Goal: Task Accomplishment & Management: Complete application form

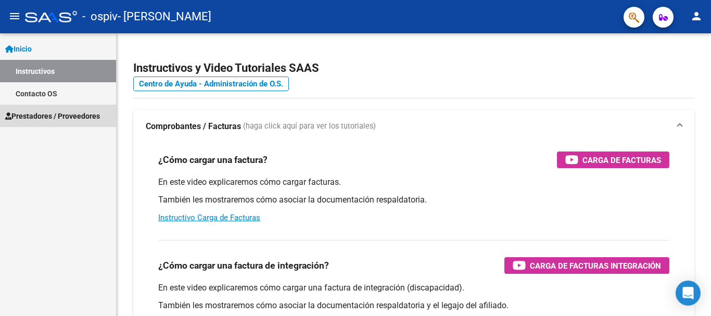
click at [48, 111] on span "Prestadores / Proveedores" at bounding box center [52, 115] width 95 height 11
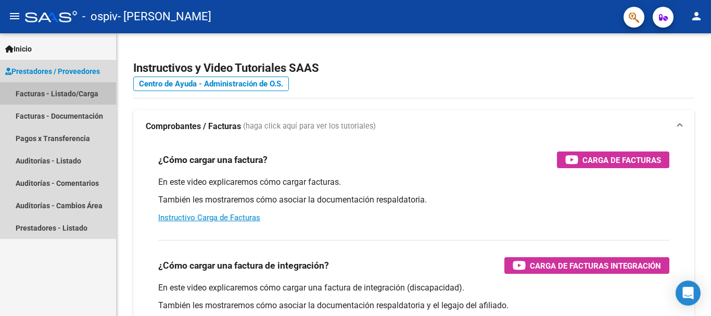
click at [55, 90] on link "Facturas - Listado/Carga" at bounding box center [58, 93] width 116 height 22
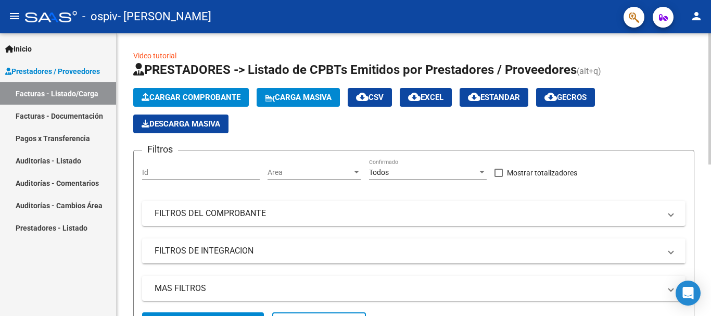
click at [191, 98] on span "Cargar Comprobante" at bounding box center [191, 97] width 99 height 9
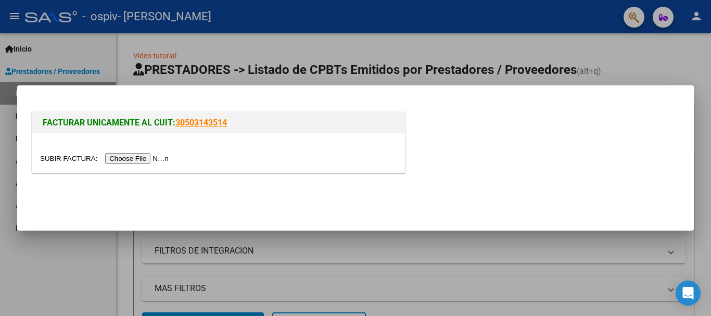
click at [294, 46] on div at bounding box center [355, 158] width 711 height 316
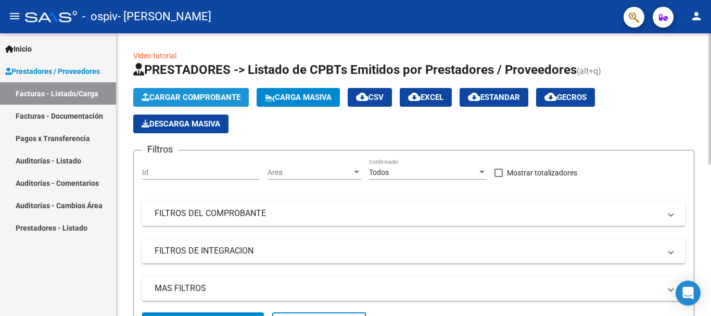
click at [217, 96] on span "Cargar Comprobante" at bounding box center [191, 97] width 99 height 9
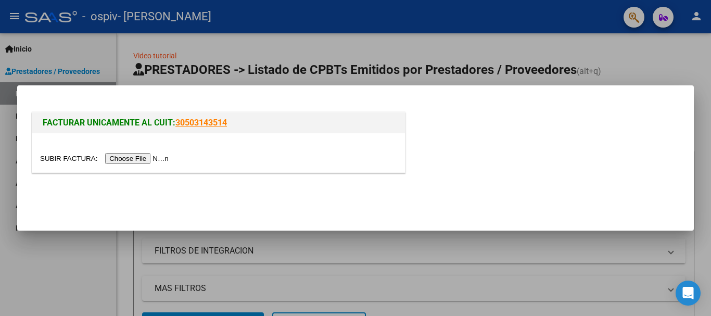
click at [148, 159] on input "file" at bounding box center [106, 158] width 132 height 11
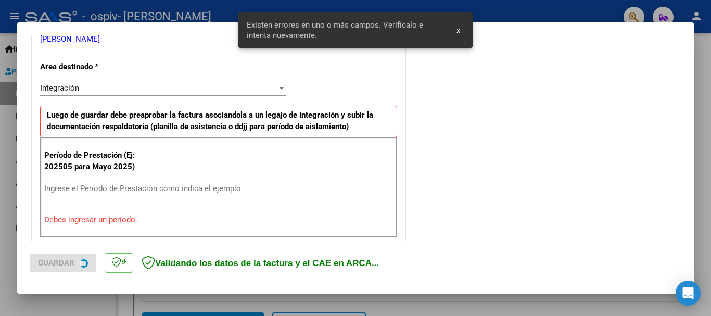
scroll to position [240, 0]
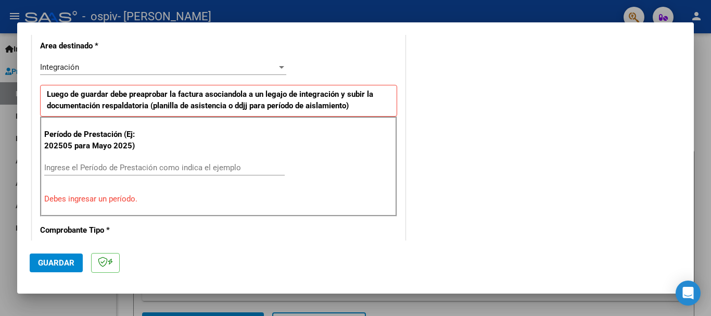
click at [79, 169] on input "Ingrese el Período de Prestación como indica el ejemplo" at bounding box center [164, 167] width 240 height 9
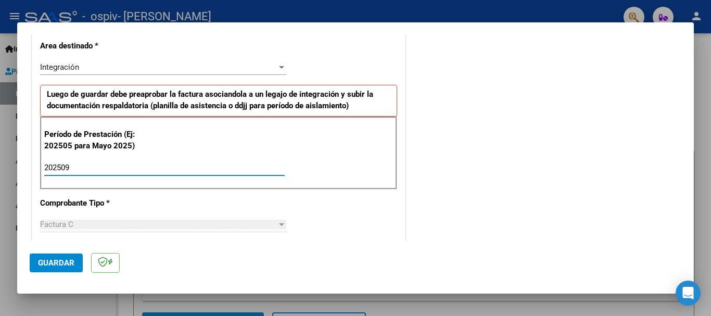
type input "202509"
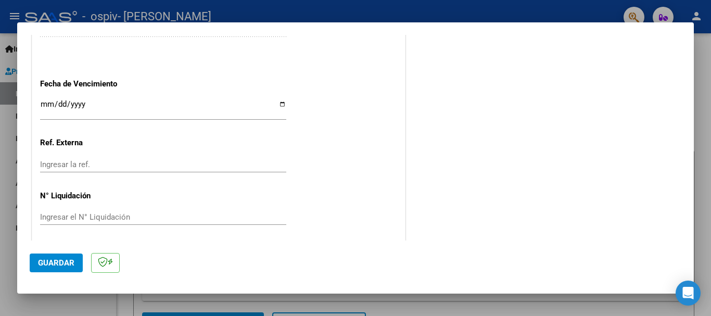
scroll to position [711, 0]
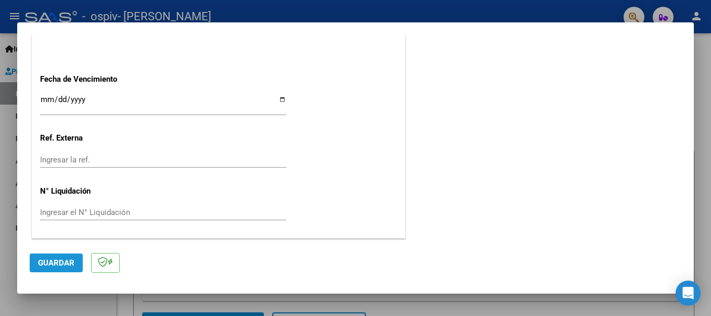
click at [54, 266] on span "Guardar" at bounding box center [56, 262] width 36 height 9
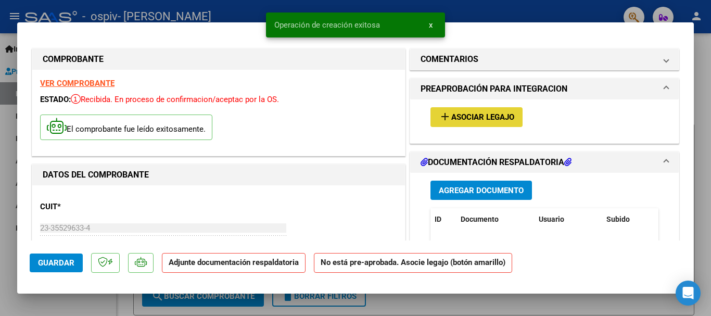
click at [453, 110] on button "add Asociar Legajo" at bounding box center [476, 116] width 92 height 19
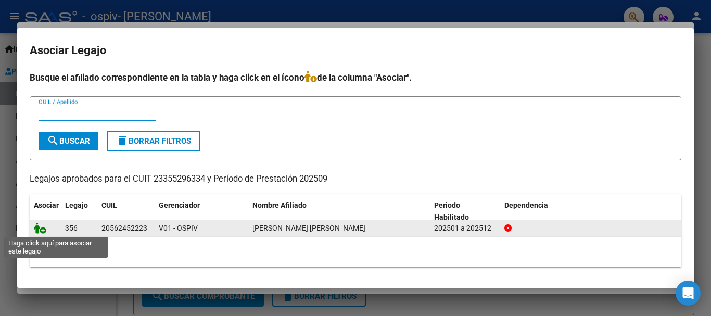
click at [40, 232] on icon at bounding box center [40, 227] width 12 height 11
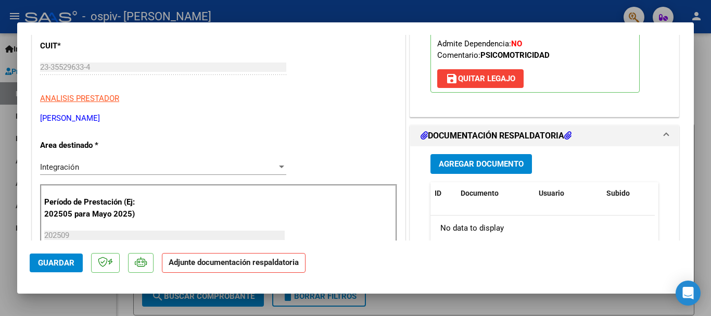
scroll to position [231, 0]
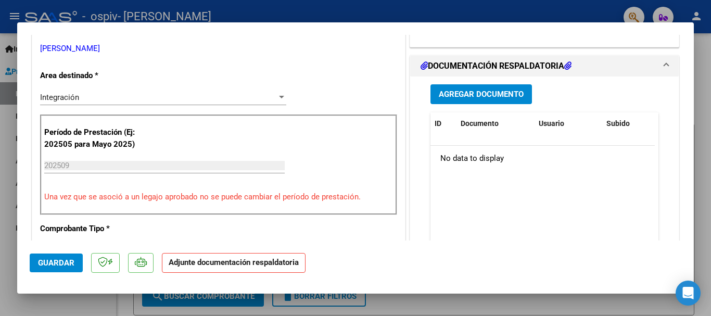
click at [481, 99] on span "Agregar Documento" at bounding box center [481, 94] width 85 height 9
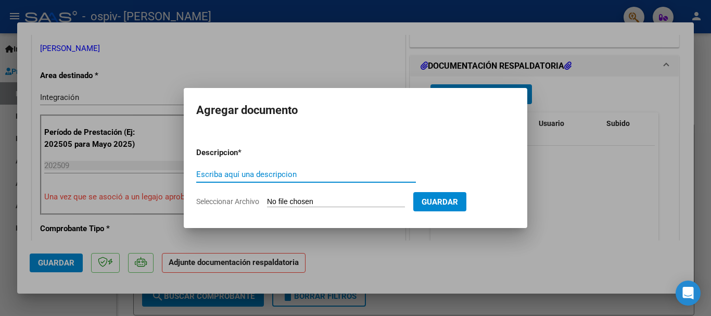
click at [294, 201] on input "Seleccionar Archivo" at bounding box center [336, 202] width 138 height 10
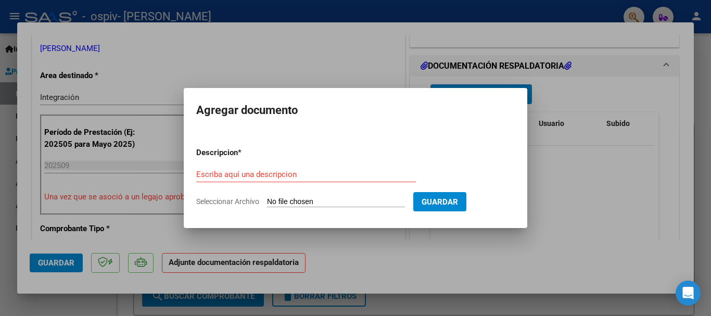
type input "C:\fakepath\PLANILLA GIO SEPTIEMBRE.pdf"
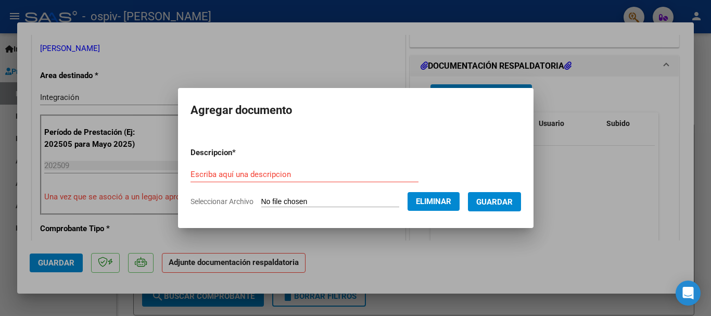
click at [289, 171] on input "Escriba aquí una descripcion" at bounding box center [305, 174] width 228 height 9
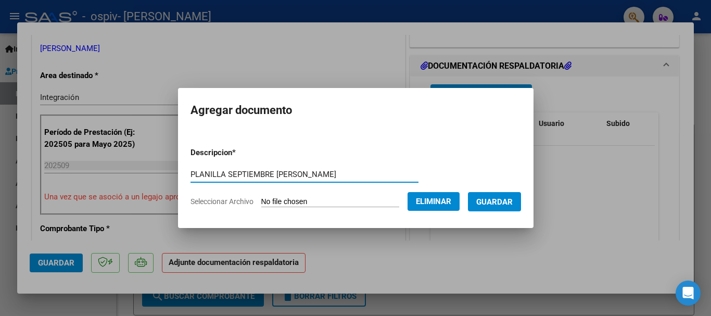
type input "PLANILLA SEPTIEMBRE [PERSON_NAME]"
click at [512, 198] on span "Guardar" at bounding box center [494, 201] width 36 height 9
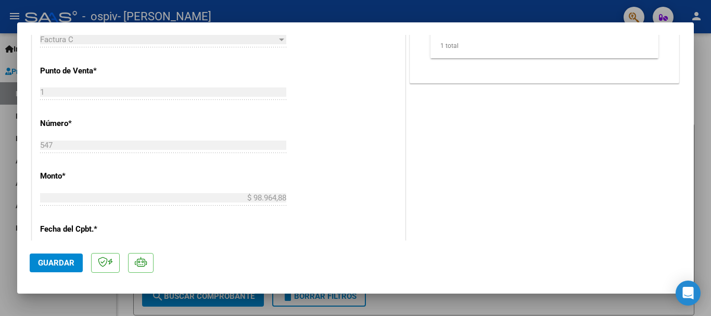
scroll to position [726, 0]
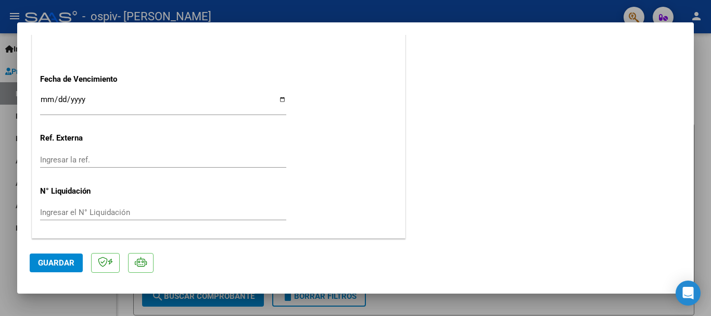
click at [69, 264] on span "Guardar" at bounding box center [56, 262] width 36 height 9
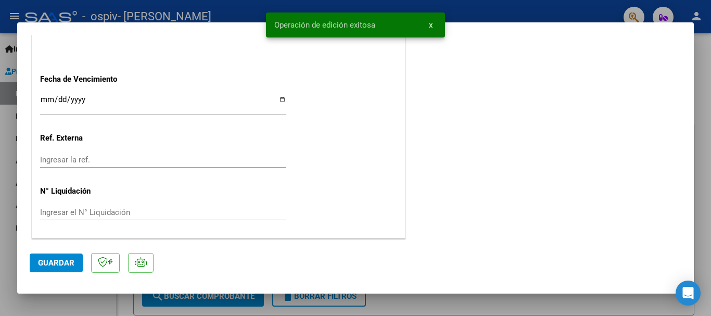
click at [76, 263] on button "Guardar" at bounding box center [56, 262] width 53 height 19
click at [711, 45] on div at bounding box center [355, 158] width 711 height 316
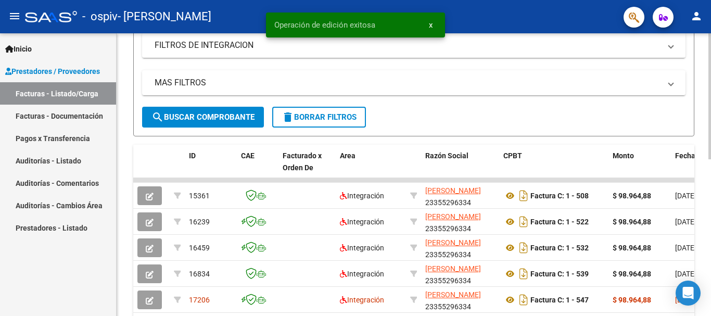
scroll to position [267, 0]
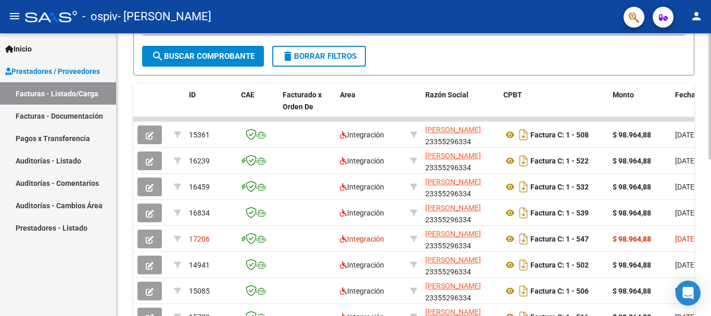
click at [711, 165] on div at bounding box center [709, 218] width 3 height 126
